Goal: Task Accomplishment & Management: Manage account settings

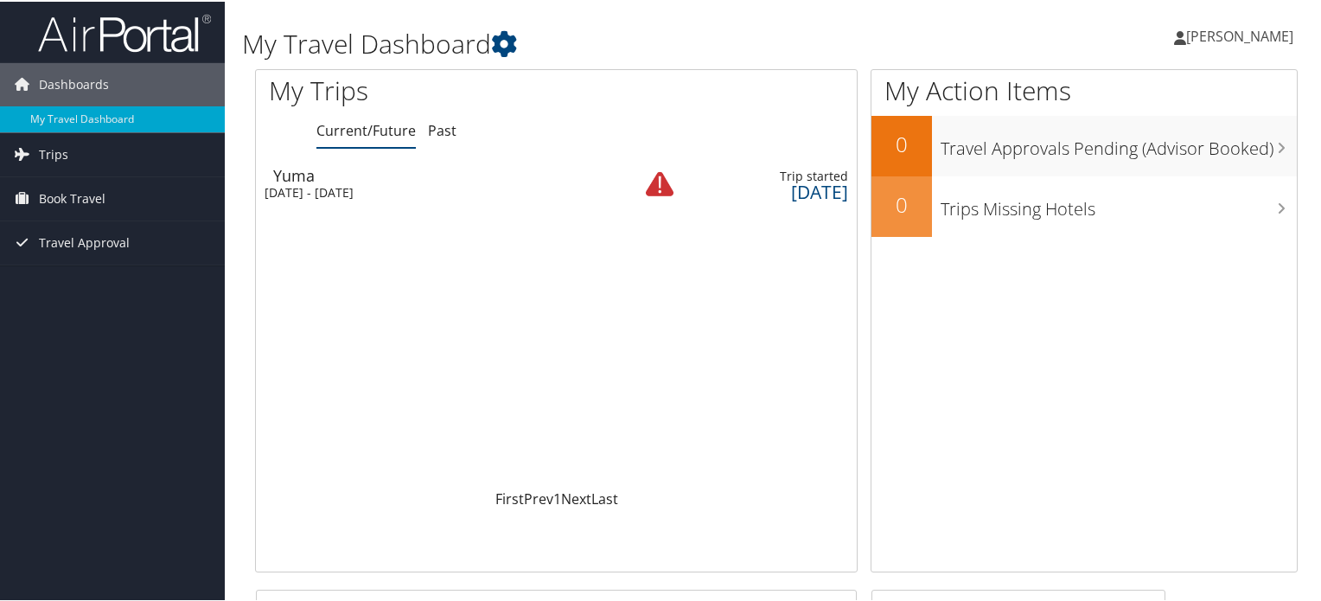
click at [432, 191] on div "Thu 4 Sep 2025 - Sat 13 Sep 2025" at bounding box center [436, 191] width 342 height 16
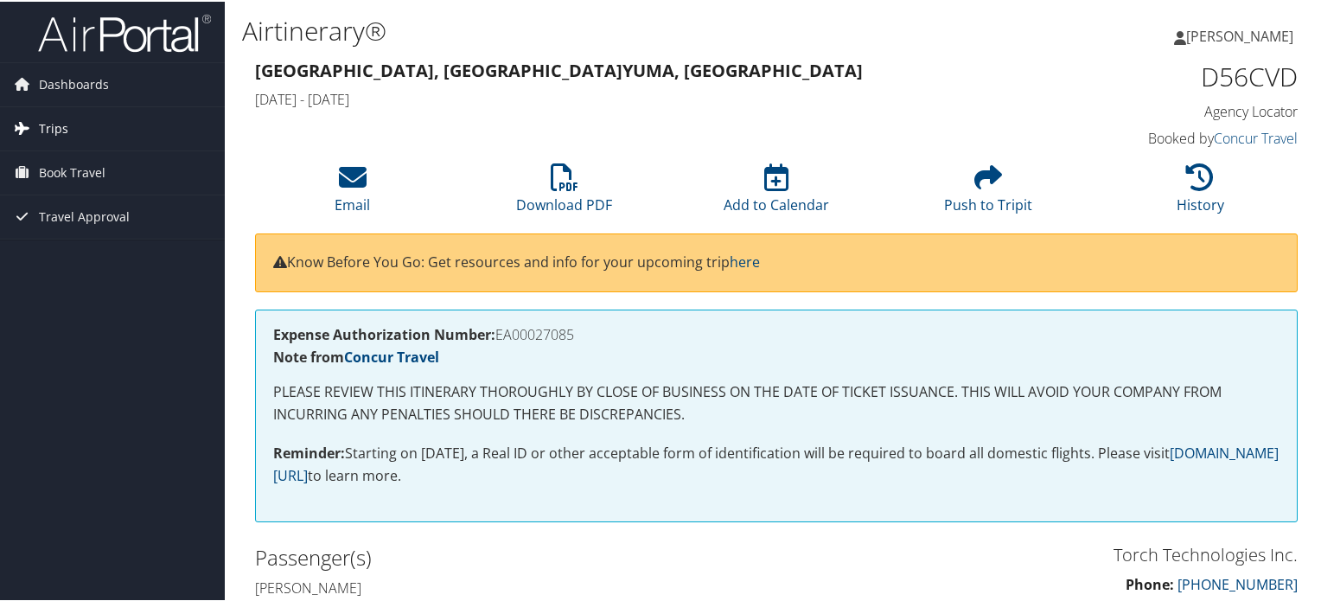
click at [93, 113] on link "Trips" at bounding box center [112, 126] width 225 height 43
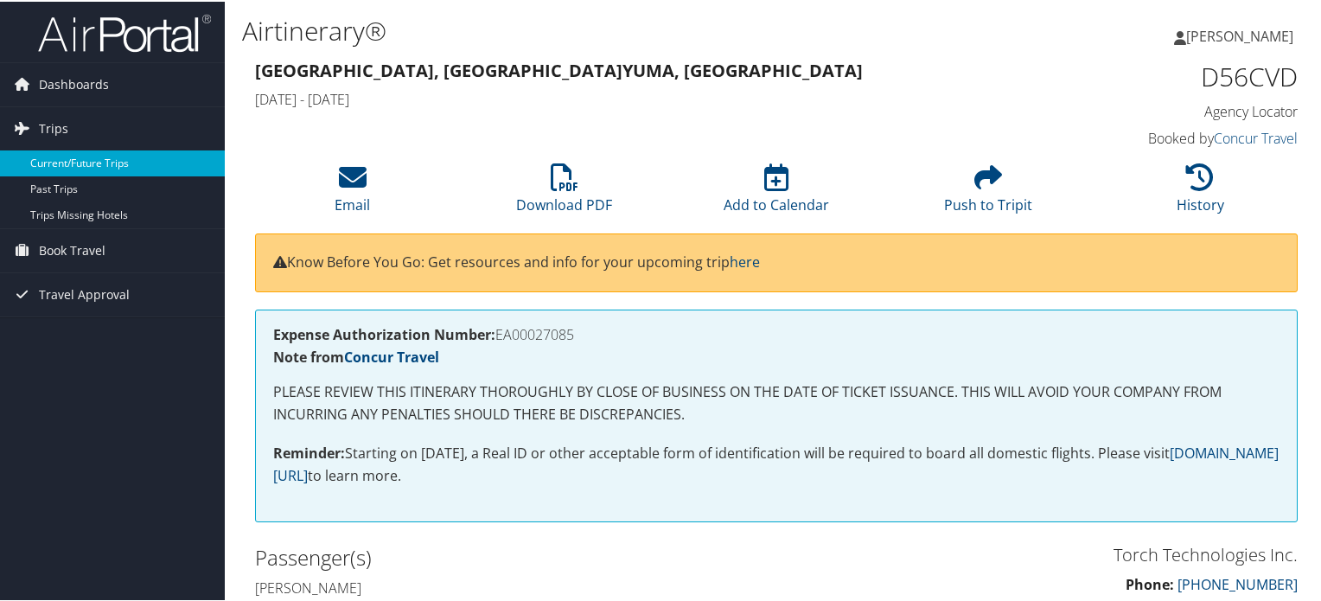
click at [87, 165] on link "Current/Future Trips" at bounding box center [112, 162] width 225 height 26
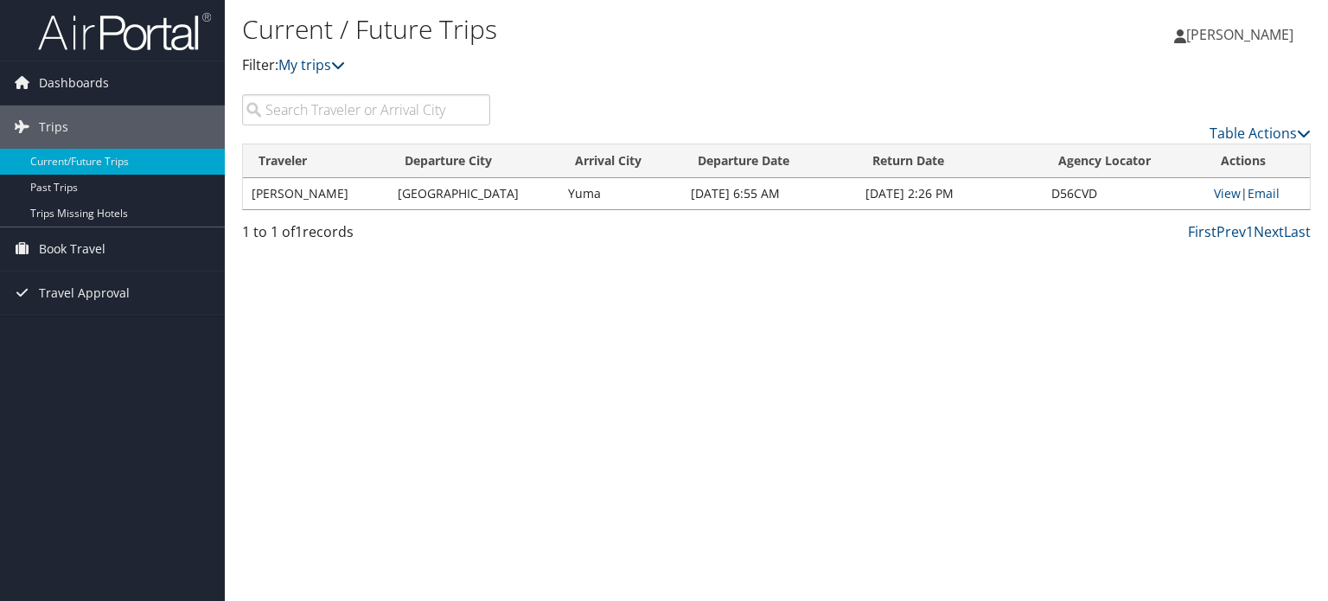
click at [291, 194] on td "CAMERON LOEW" at bounding box center [316, 193] width 146 height 31
click at [121, 245] on link "Book Travel" at bounding box center [112, 248] width 225 height 43
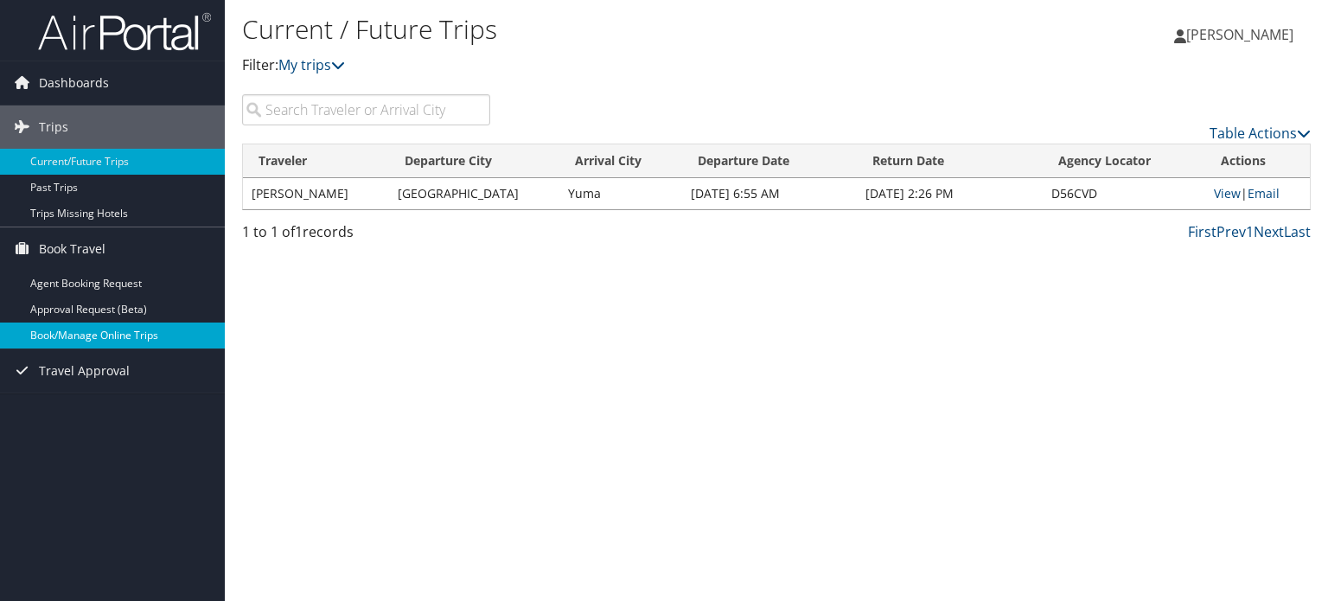
click at [136, 331] on link "Book/Manage Online Trips" at bounding box center [112, 336] width 225 height 26
